Goal: Task Accomplishment & Management: Manage account settings

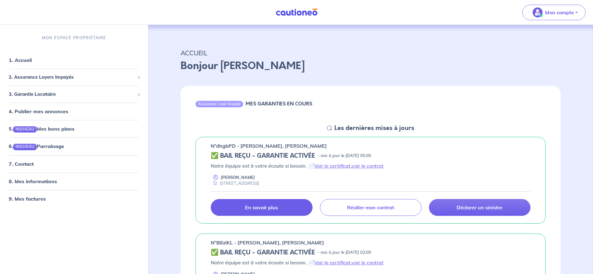
click at [265, 208] on p "En savoir plus" at bounding box center [261, 208] width 33 height 6
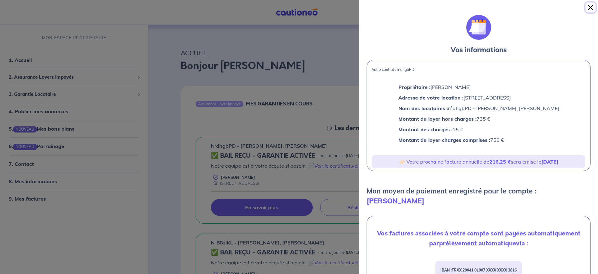
click at [591, 7] on button "Close" at bounding box center [591, 7] width 10 height 10
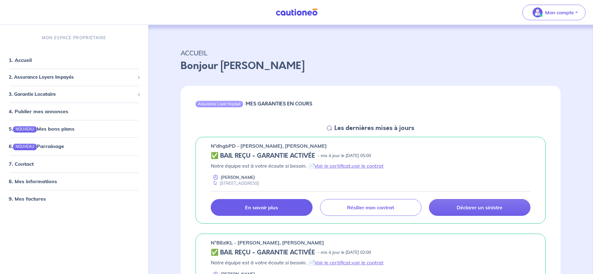
click at [253, 207] on p "En savoir plus" at bounding box center [261, 208] width 33 height 6
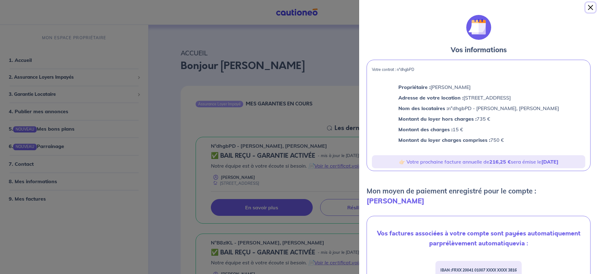
click at [591, 6] on button "Close" at bounding box center [591, 7] width 10 height 10
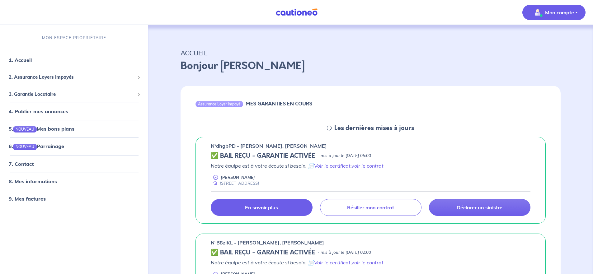
click at [561, 13] on p "Mon compte" at bounding box center [559, 12] width 29 height 7
click at [545, 40] on link "Mes informations" at bounding box center [548, 39] width 50 height 10
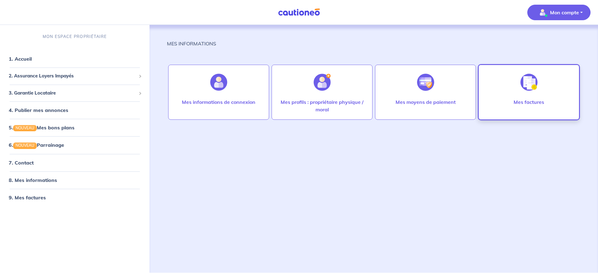
click at [526, 88] on img at bounding box center [529, 82] width 17 height 17
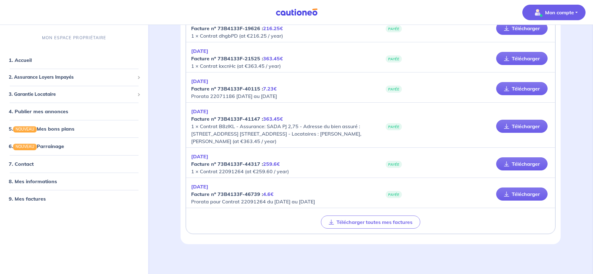
scroll to position [496, 0]
click at [529, 121] on link "Télécharger" at bounding box center [522, 126] width 51 height 13
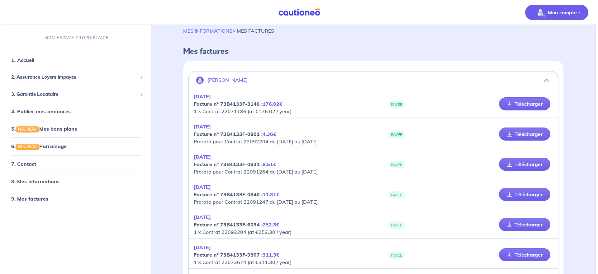
scroll to position [0, 0]
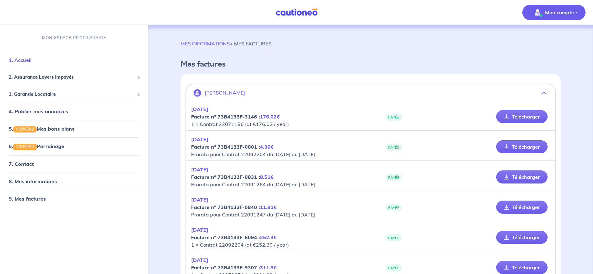
click at [27, 59] on link "1. Accueil" at bounding box center [20, 60] width 23 height 6
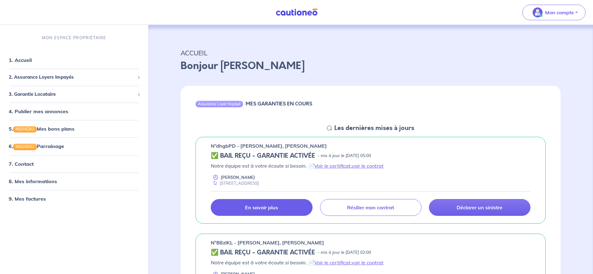
click at [271, 203] on link "En savoir plus" at bounding box center [262, 207] width 102 height 17
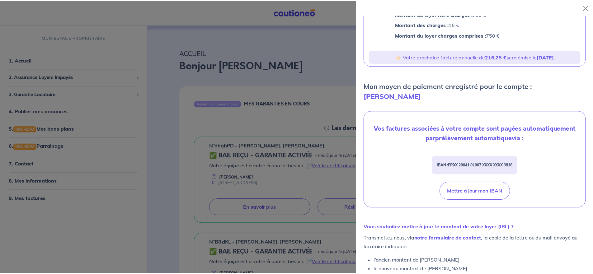
scroll to position [136, 0]
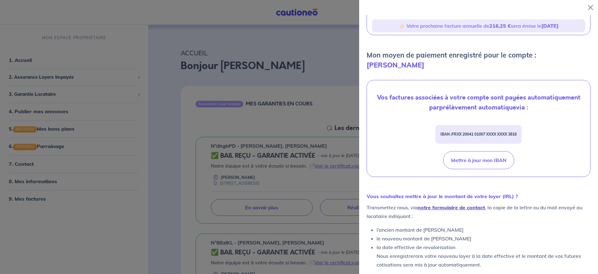
click at [448, 205] on link "notre formulaire de contact" at bounding box center [451, 208] width 67 height 6
click at [591, 9] on button "Close" at bounding box center [591, 7] width 10 height 10
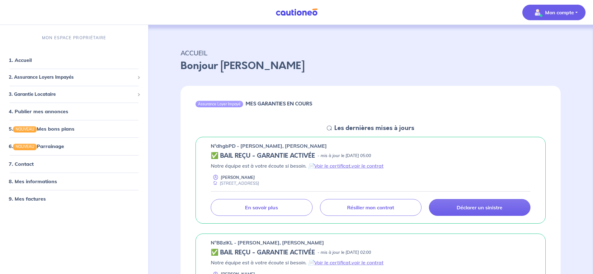
click at [555, 12] on p "Mon compte" at bounding box center [559, 12] width 29 height 7
click at [546, 41] on link "Mes informations" at bounding box center [548, 39] width 50 height 10
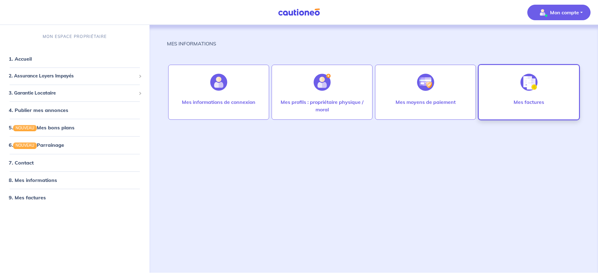
click at [526, 103] on p "Mes factures" at bounding box center [529, 101] width 31 height 7
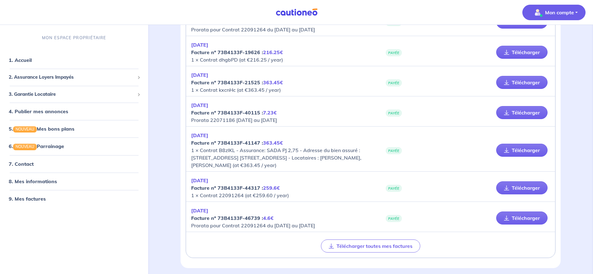
scroll to position [496, 0]
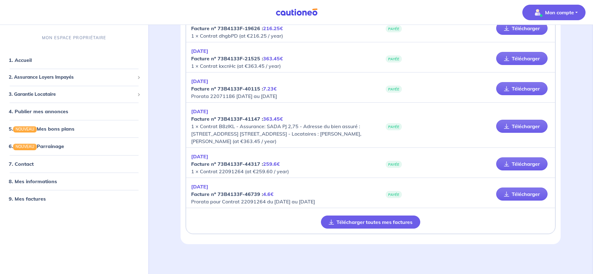
click at [356, 221] on button "Télécharger toutes mes factures" at bounding box center [370, 222] width 99 height 13
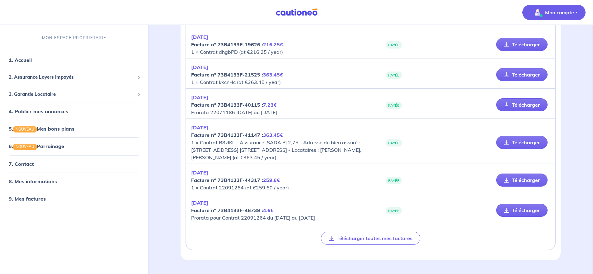
scroll to position [434, 0]
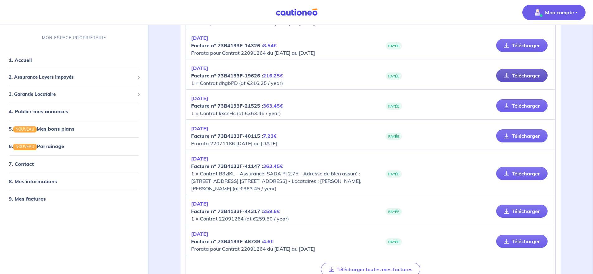
click at [518, 82] on link "Télécharger" at bounding box center [522, 75] width 51 height 13
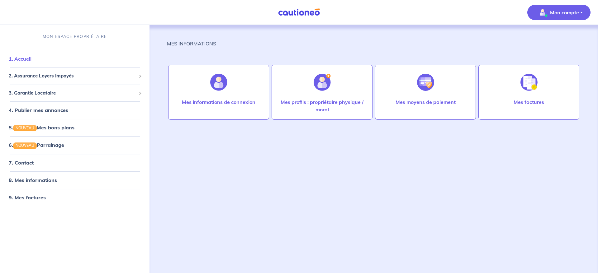
click at [19, 58] on link "1. Accueil" at bounding box center [20, 59] width 23 height 6
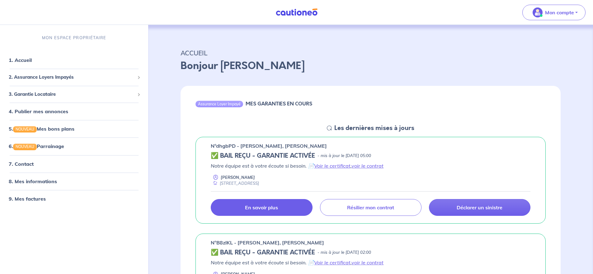
click at [262, 208] on p "En savoir plus" at bounding box center [261, 208] width 33 height 6
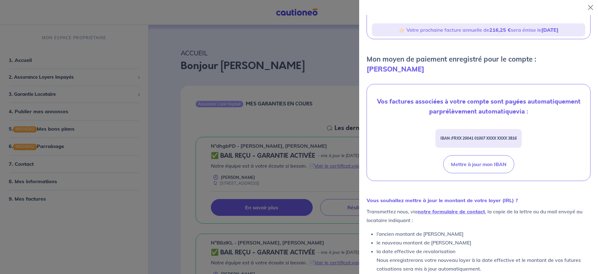
scroll to position [136, 0]
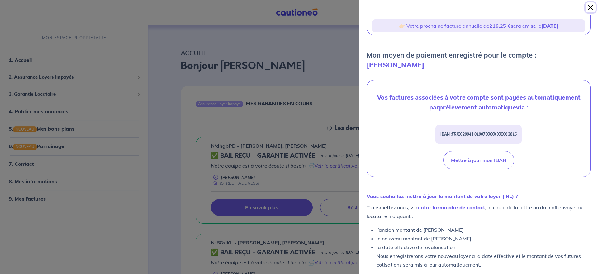
click at [591, 6] on button "Close" at bounding box center [591, 7] width 10 height 10
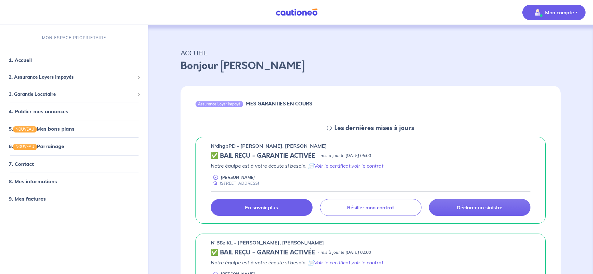
click at [546, 13] on p "Mon compte" at bounding box center [559, 12] width 29 height 7
click at [546, 53] on link "Me déconnecter" at bounding box center [548, 54] width 50 height 10
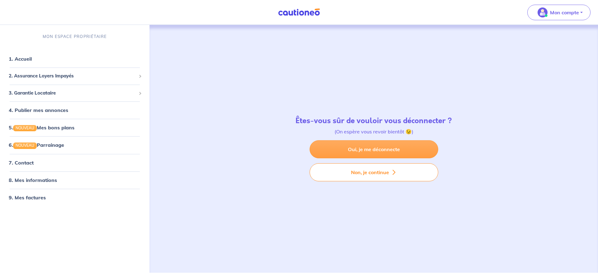
click at [371, 150] on link "Oui, je me déconnecte" at bounding box center [374, 150] width 129 height 18
